Goal: Check status: Check status

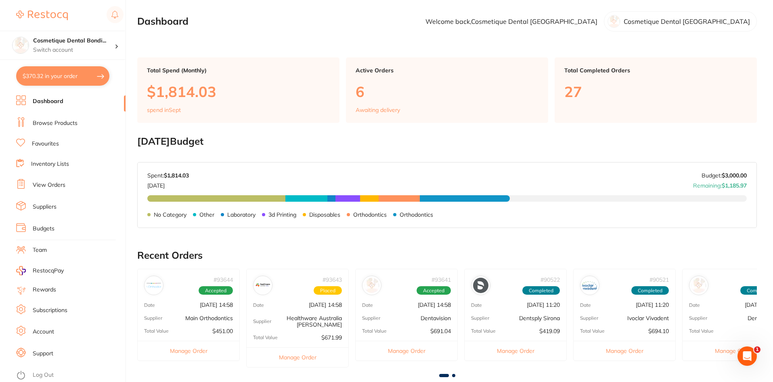
click at [58, 80] on button "$370.32 in your order" at bounding box center [62, 75] width 93 height 19
checkbox input "true"
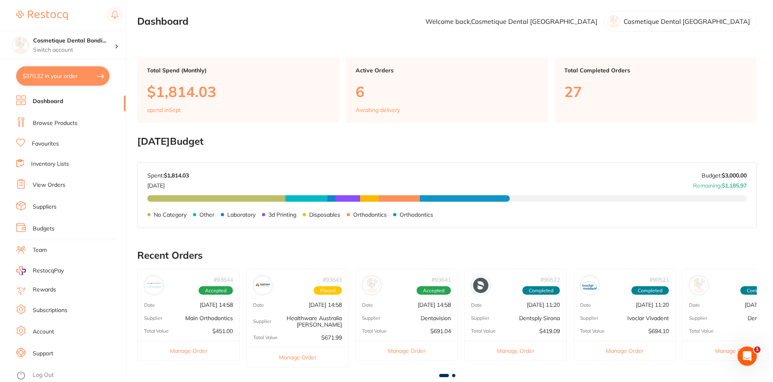
checkbox input "true"
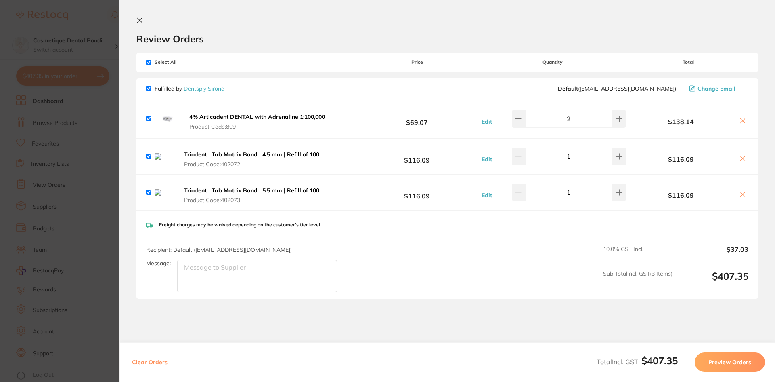
click at [53, 76] on section "Update RRP Set your pre negotiated price for this item. Item Agreed RRP (excl. …" at bounding box center [387, 191] width 775 height 382
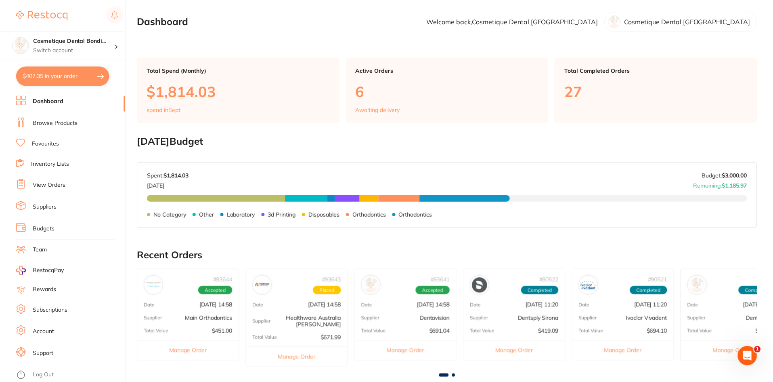
scroll to position [223, 0]
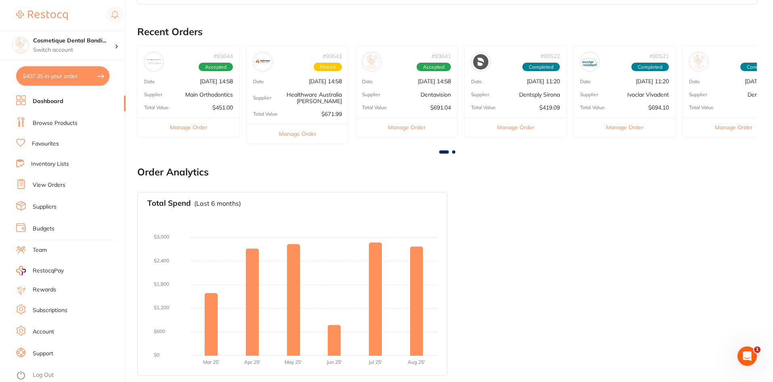
click at [48, 185] on link "View Orders" at bounding box center [49, 185] width 33 height 8
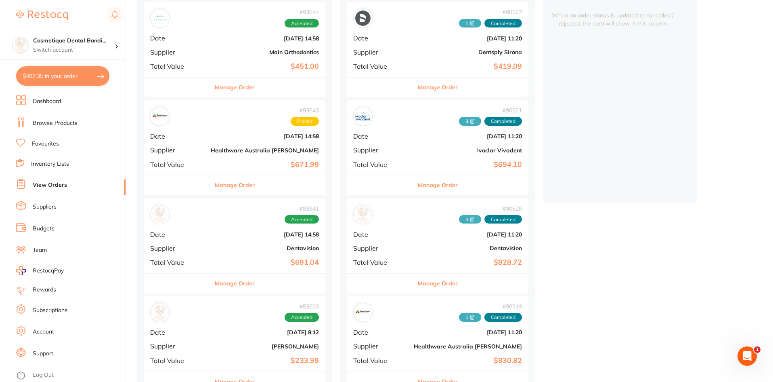
scroll to position [121, 0]
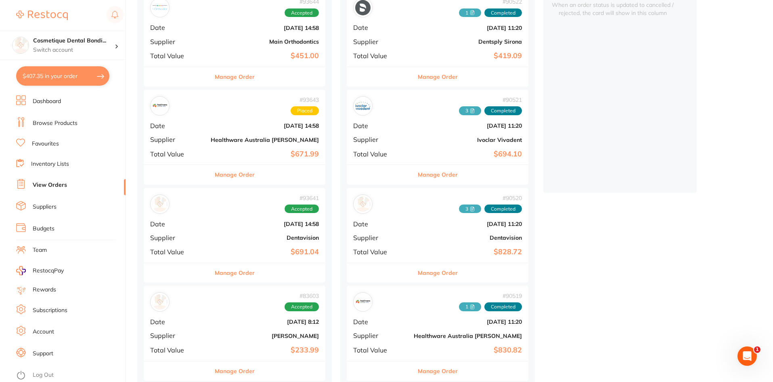
click at [237, 243] on div "# 93641 Accepted Date [DATE] 14:58 Supplier Dentavision Total Value $691.04" at bounding box center [235, 225] width 182 height 75
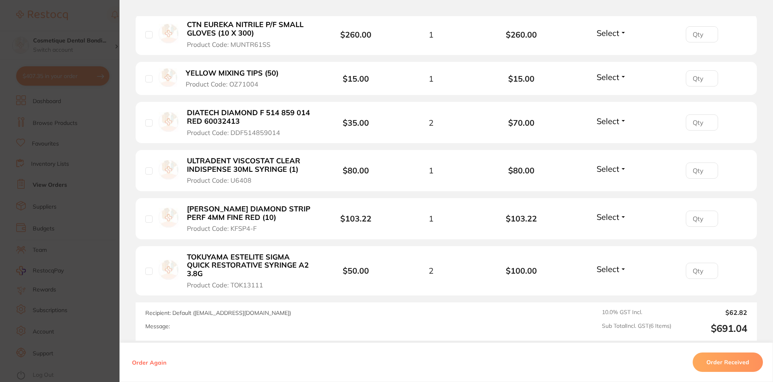
scroll to position [283, 0]
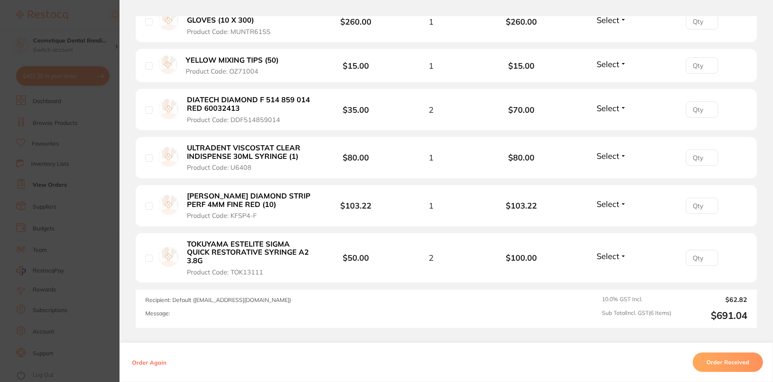
click at [277, 349] on div "Order Again Order Received" at bounding box center [447, 362] width 654 height 40
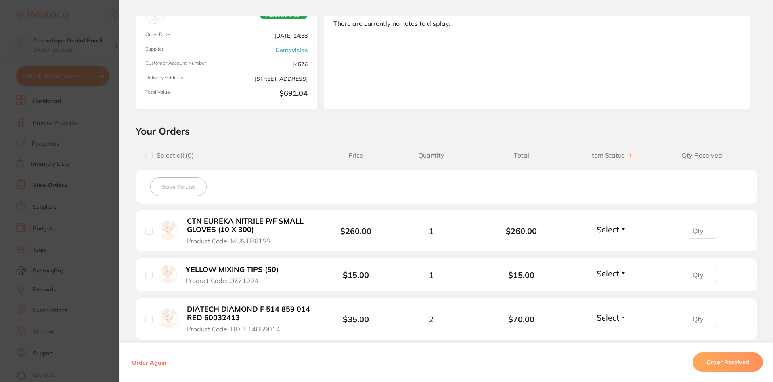
scroll to position [0, 0]
